Goal: Task Accomplishment & Management: Use online tool/utility

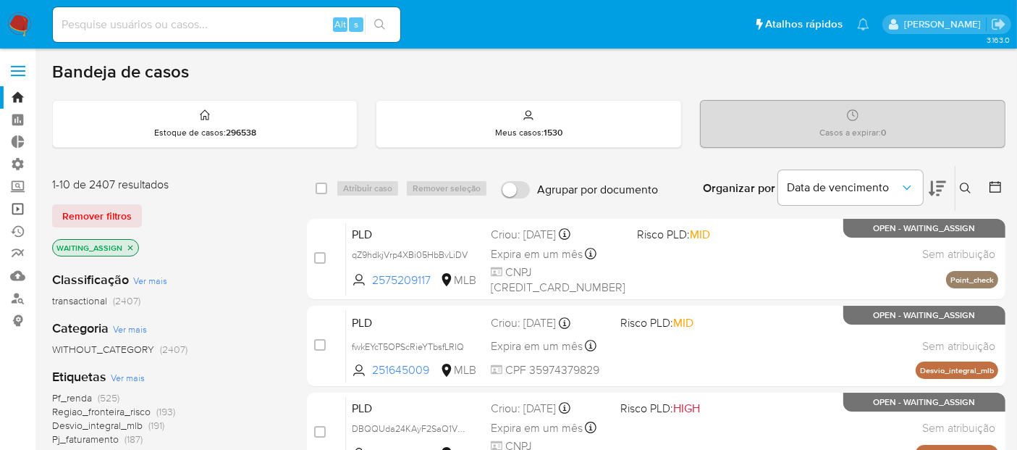
click at [23, 208] on link "Operações em massa" at bounding box center [86, 209] width 172 height 22
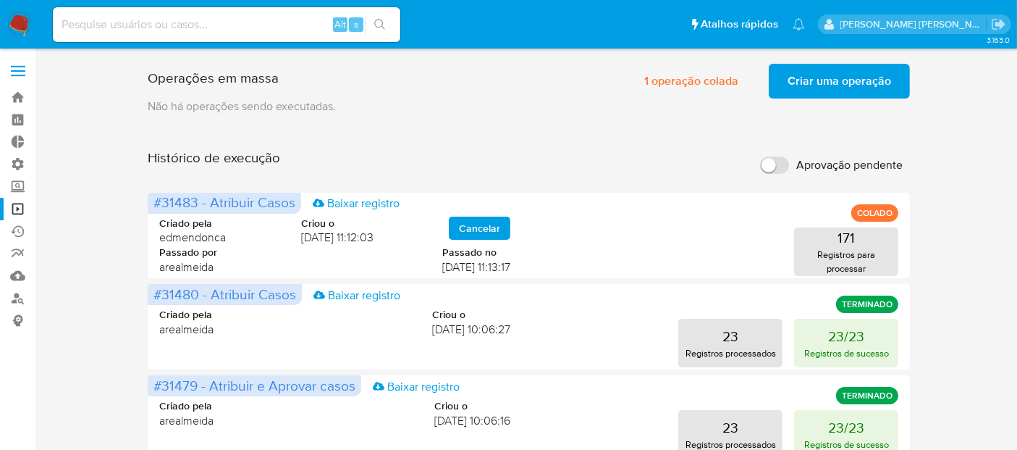
click at [841, 83] on span "Criar uma operação" at bounding box center [840, 81] width 104 height 32
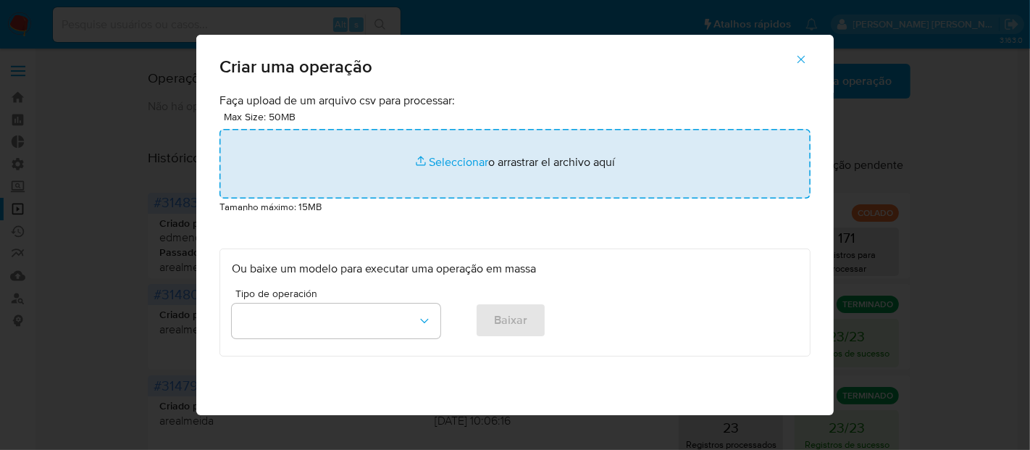
click at [454, 163] on input "file" at bounding box center [514, 164] width 591 height 70
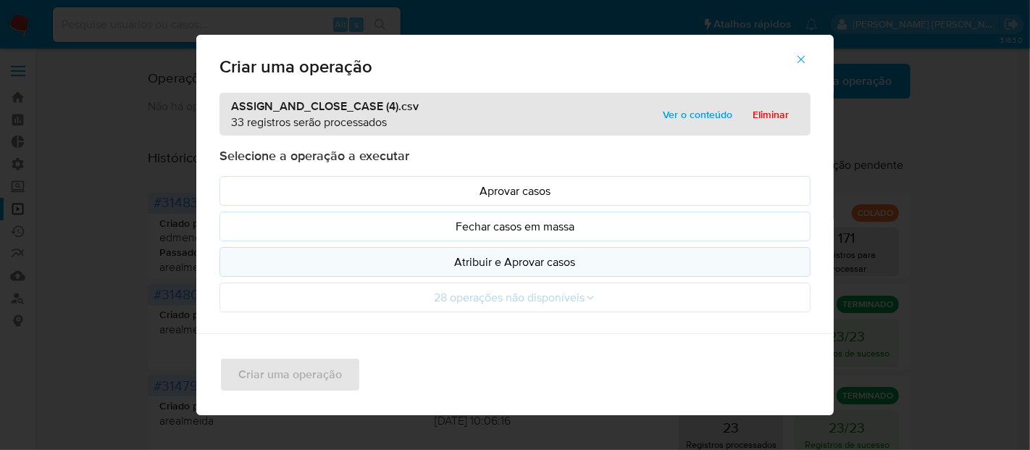
drag, startPoint x: 453, startPoint y: 164, endPoint x: 339, endPoint y: 259, distance: 149.1
click at [339, 259] on p "Atribuir e Aprovar casos" at bounding box center [515, 261] width 566 height 17
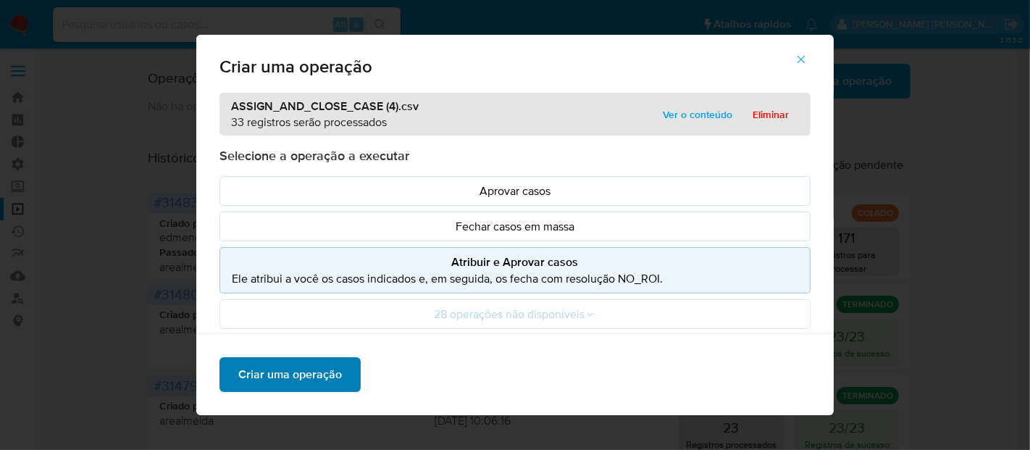
click at [312, 362] on span "Criar uma operação" at bounding box center [290, 374] width 104 height 32
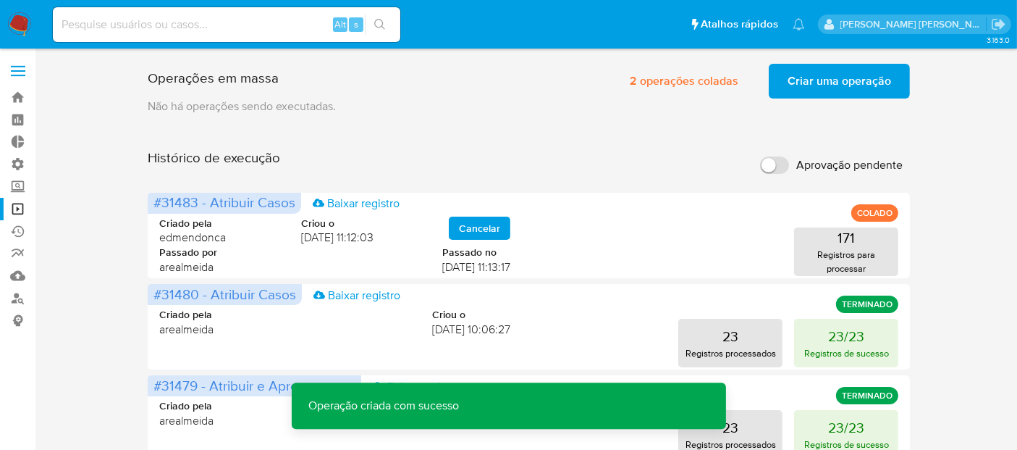
click at [828, 83] on span "Criar uma operação" at bounding box center [840, 81] width 104 height 32
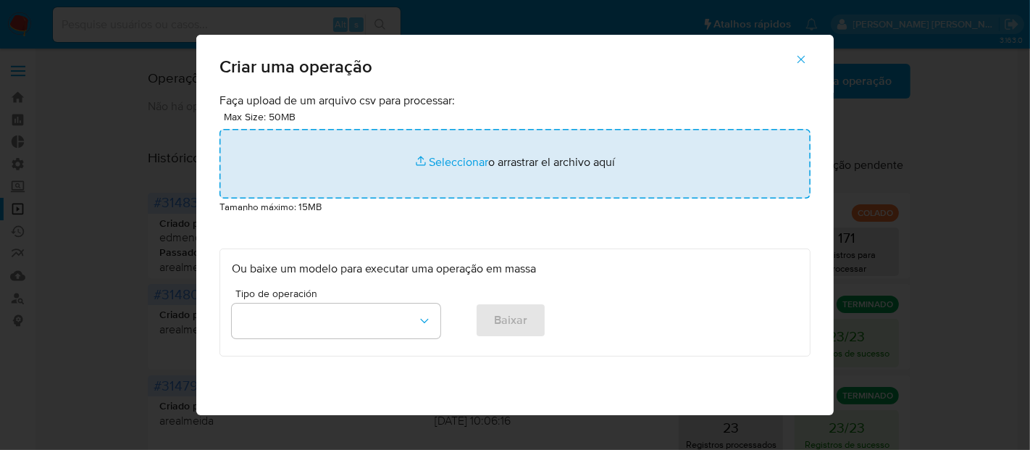
click at [430, 160] on input "file" at bounding box center [514, 164] width 591 height 70
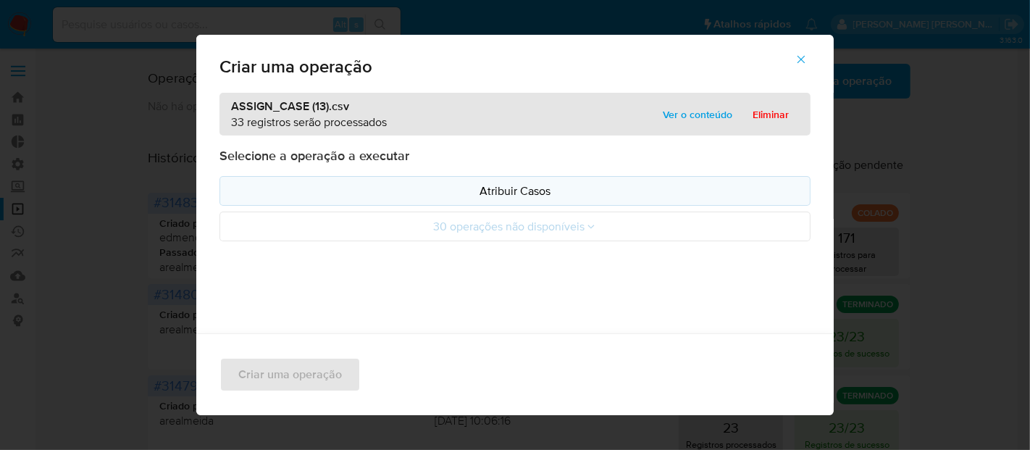
click at [396, 191] on p "Atribuir Casos" at bounding box center [515, 190] width 566 height 17
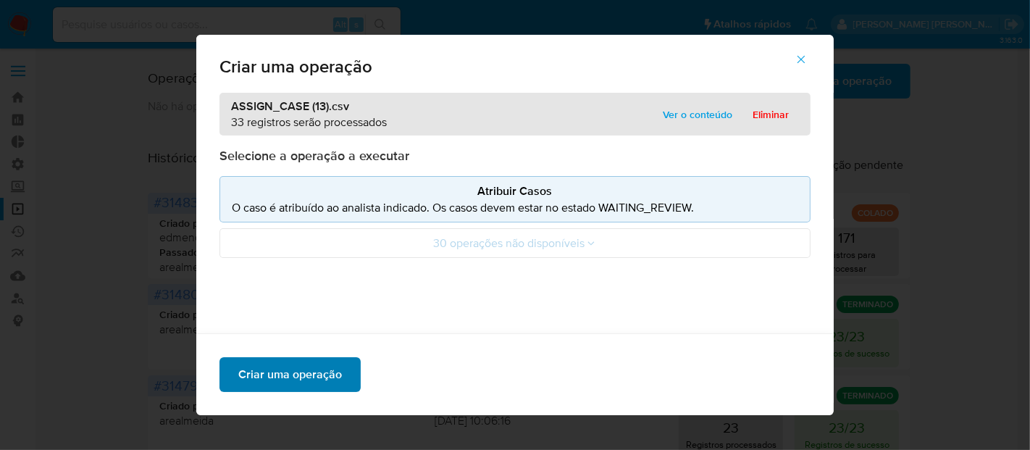
click at [316, 377] on span "Criar uma operação" at bounding box center [290, 374] width 104 height 32
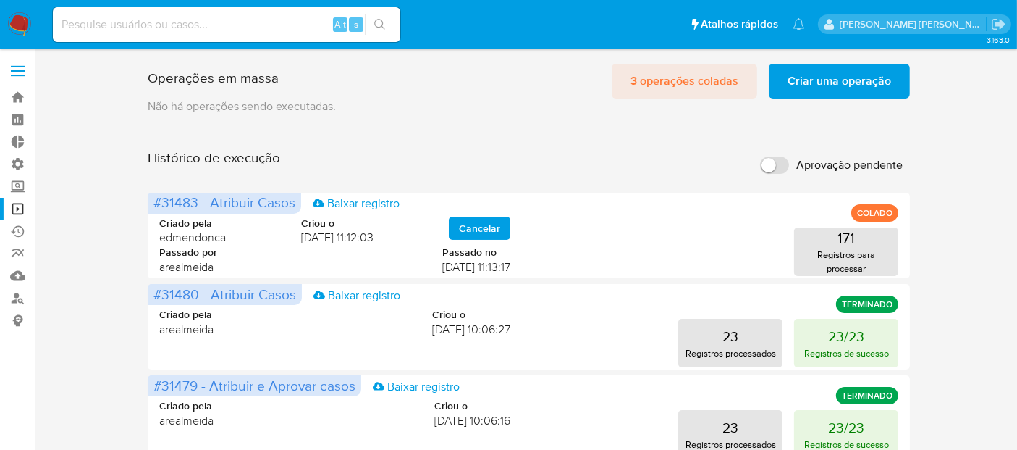
click at [654, 76] on span "3 operações coladas" at bounding box center [685, 81] width 108 height 32
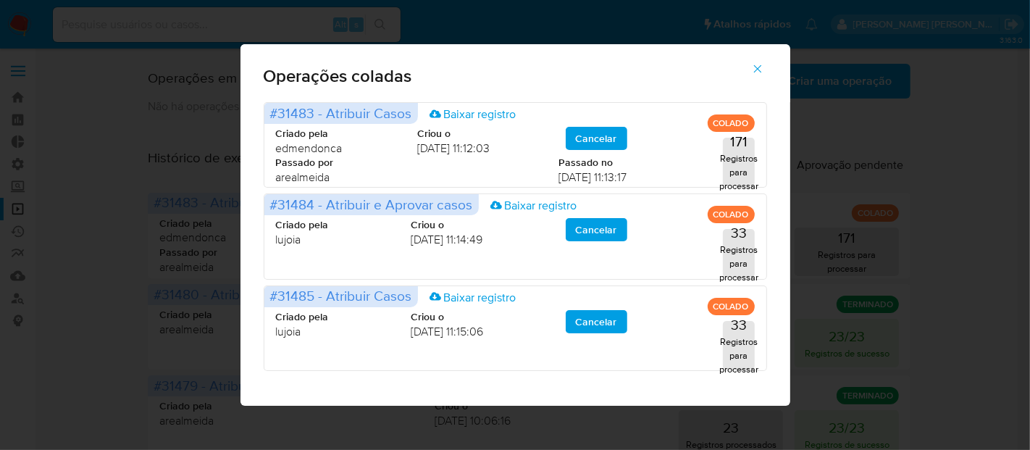
click at [758, 67] on icon "button" at bounding box center [757, 69] width 8 height 8
